Goal: Information Seeking & Learning: Learn about a topic

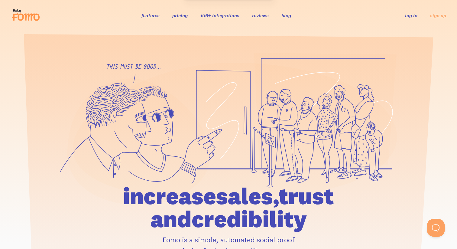
click at [152, 15] on link "features" at bounding box center [150, 15] width 18 height 6
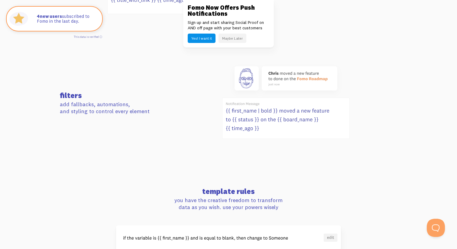
scroll to position [388, 0]
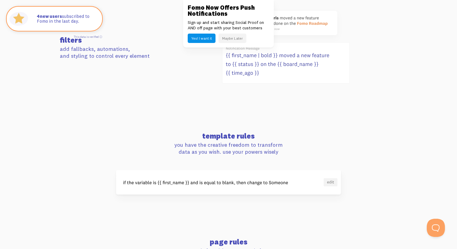
click at [237, 32] on div "Fomo Now Offers Push Notifications Sign up and start sharing Social Proof on AN…" at bounding box center [228, 23] width 91 height 47
click at [236, 37] on button "Maybe Later" at bounding box center [232, 38] width 28 height 9
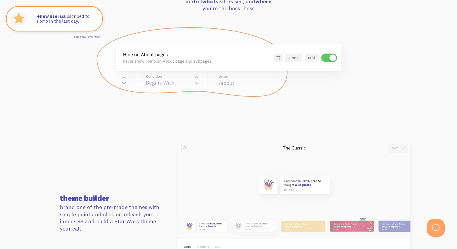
scroll to position [678, 0]
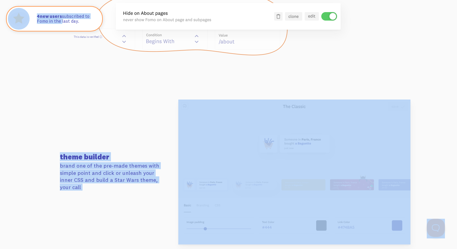
drag, startPoint x: 61, startPoint y: 21, endPoint x: 61, endPoint y: 88, distance: 68.0
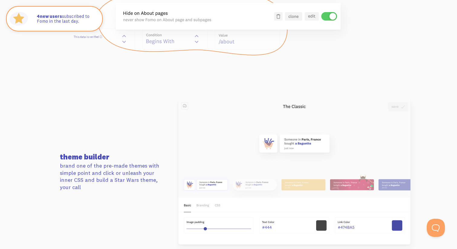
click at [59, 84] on section "theme builder brand one of the pre-made themes with simple point and click or u…" at bounding box center [228, 172] width 457 height 188
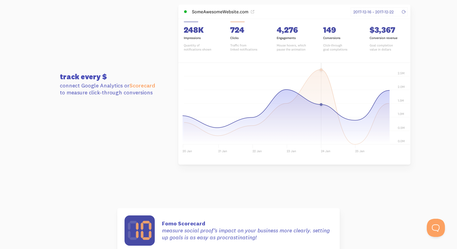
scroll to position [1634, 0]
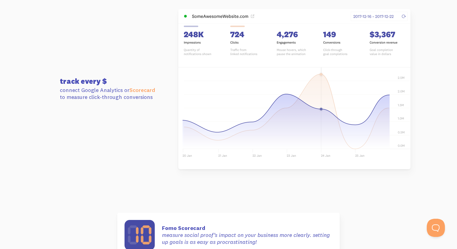
drag, startPoint x: 68, startPoint y: 87, endPoint x: 132, endPoint y: 100, distance: 65.4
click at [131, 100] on p "connect Google Analytics or Scorecard to measure click-through conversions" at bounding box center [114, 93] width 108 height 14
click at [121, 95] on p "connect Google Analytics or Scorecard to measure click-through conversions" at bounding box center [114, 93] width 108 height 14
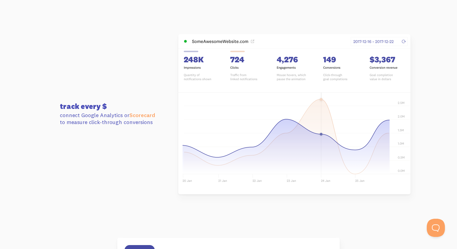
click at [85, 105] on h3 "track every $" at bounding box center [114, 105] width 108 height 7
click at [86, 110] on h3 "track every $" at bounding box center [114, 105] width 108 height 7
click at [221, 43] on img at bounding box center [294, 114] width 232 height 160
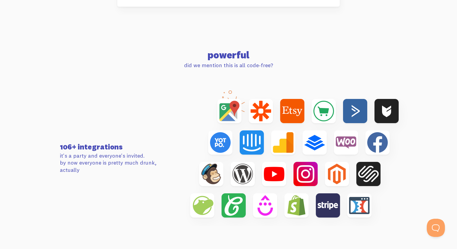
scroll to position [1918, 0]
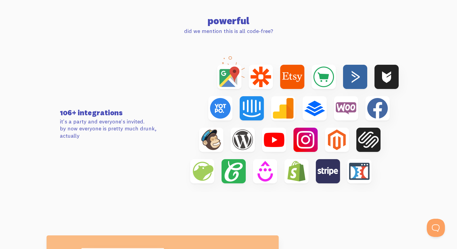
drag, startPoint x: 260, startPoint y: 83, endPoint x: 260, endPoint y: 38, distance: 44.4
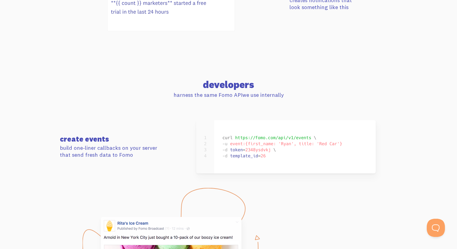
scroll to position [2614, 0]
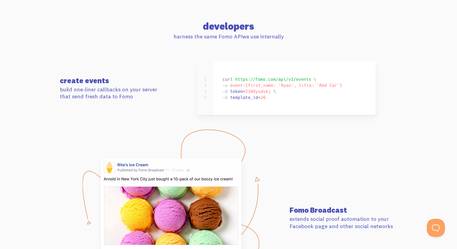
click at [21, 87] on section "create events build one-liner callbacks on your server that send fresh data to …" at bounding box center [228, 99] width 457 height 75
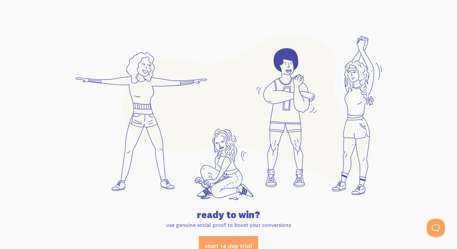
scroll to position [3197, 0]
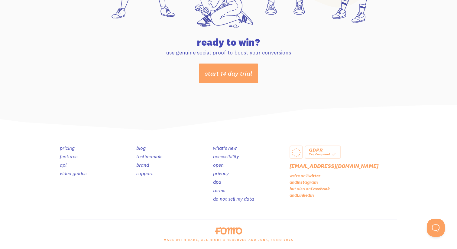
click at [25, 118] on img at bounding box center [228, 118] width 457 height 26
click at [28, 152] on div "GDPR Yes, Compliant hello@fomo.com we're on Twitter and Instagram but also on F…" at bounding box center [228, 190] width 457 height 118
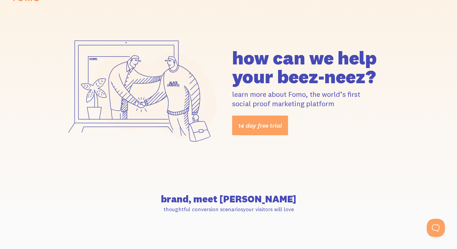
scroll to position [0, 0]
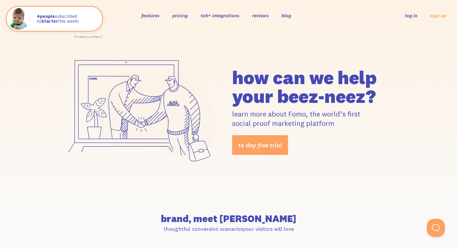
click at [184, 14] on link "pricing" at bounding box center [179, 15] width 15 height 6
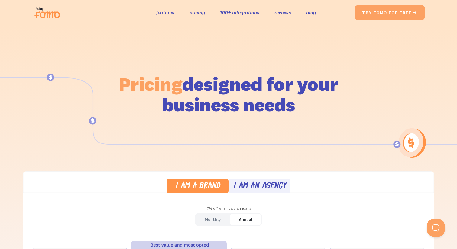
scroll to position [117, 0]
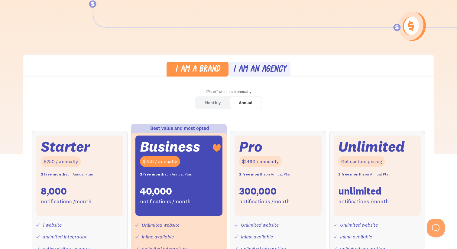
click at [274, 67] on div "I am an agency" at bounding box center [259, 69] width 53 height 9
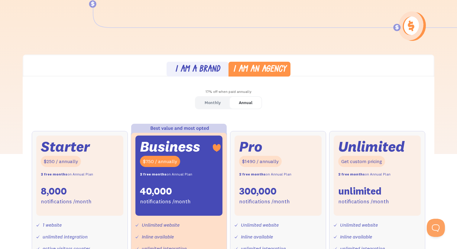
scroll to position [455, 0]
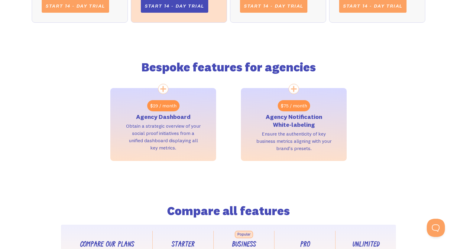
click at [71, 101] on div "Bespoke features for agencies $29 / month Agency Dashboard Obtain a strategic o…" at bounding box center [228, 98] width 393 height 126
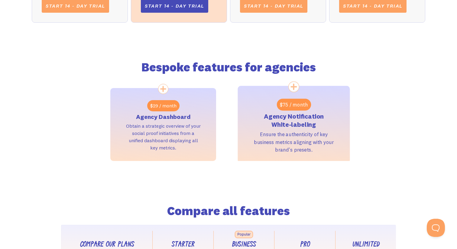
click at [292, 115] on h3 "Agency Notification White-labeling" at bounding box center [294, 120] width 80 height 17
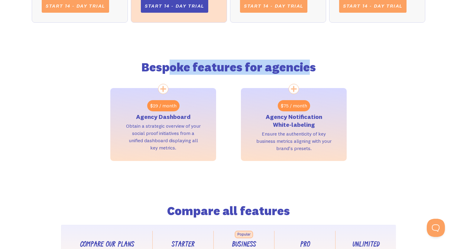
drag, startPoint x: 277, startPoint y: 65, endPoint x: 310, endPoint y: 65, distance: 33.5
click at [310, 65] on h2 "Bespoke features for agencies" at bounding box center [228, 67] width 236 height 11
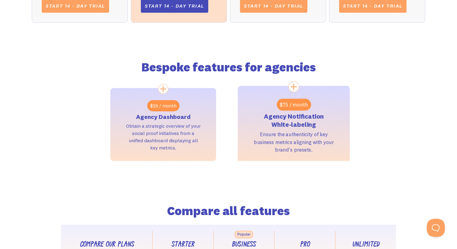
click at [294, 100] on div "$75 / month" at bounding box center [293, 104] width 34 height 12
drag, startPoint x: 288, startPoint y: 117, endPoint x: 333, endPoint y: 126, distance: 45.4
click at [333, 126] on h3 "Agency Notification White-labeling" at bounding box center [294, 120] width 80 height 17
copy h3 "Agency Notification White-labeling"
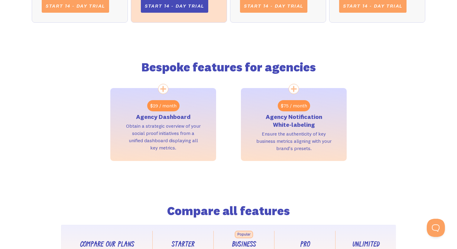
click at [40, 123] on div "Bespoke features for agencies $29 / month Agency Dashboard Obtain a strategic o…" at bounding box center [228, 98] width 393 height 126
click at [50, 125] on div "Bespoke features for agencies $29 / month Agency Dashboard Obtain a strategic o…" at bounding box center [228, 98] width 393 height 126
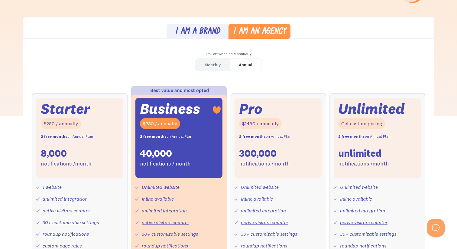
scroll to position [223, 0]
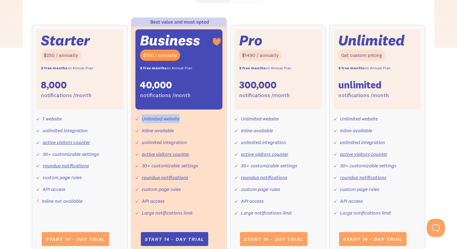
drag, startPoint x: 180, startPoint y: 119, endPoint x: 126, endPoint y: 119, distance: 54.1
click at [141, 119] on div "Unlimited website" at bounding box center [157, 118] width 44 height 9
click at [12, 111] on div "I am a brand I am an agency 17% off when paid annually Monthly Annual Starter $…" at bounding box center [228, 170] width 457 height 445
click at [24, 123] on div "Monthly Annual Starter $25 / month 8,000 notifications /month 1 website unlimit…" at bounding box center [228, 192] width 411 height 404
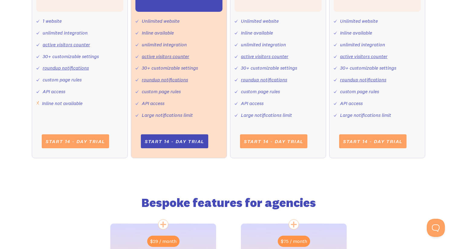
scroll to position [350, 0]
